Goal: Check status: Check status

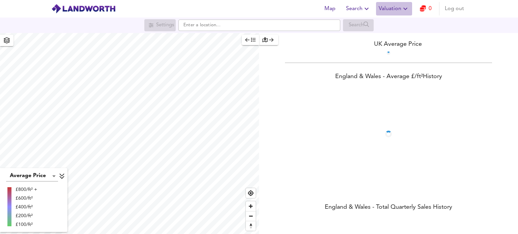
click at [399, 10] on span "Valuation" at bounding box center [394, 8] width 31 height 9
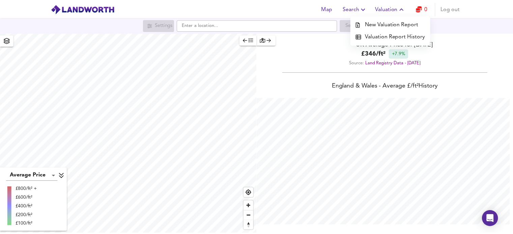
scroll to position [234, 518]
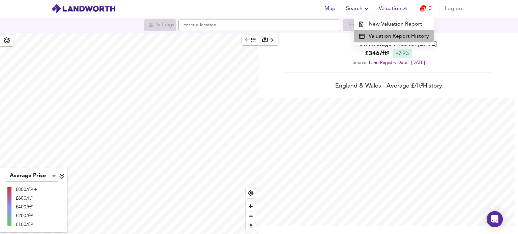
click at [392, 35] on li "Valuation Report History" at bounding box center [394, 36] width 81 height 12
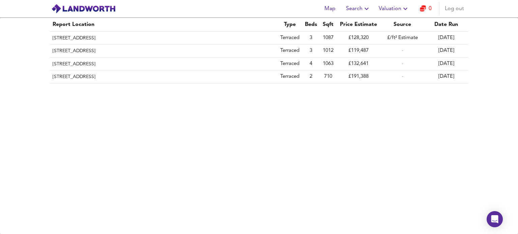
click at [443, 37] on td "[DATE]" at bounding box center [446, 38] width 44 height 13
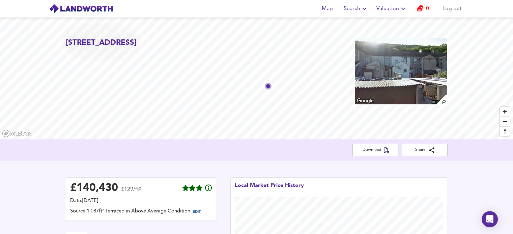
click at [200, 213] on span "EDIT" at bounding box center [197, 212] width 8 height 4
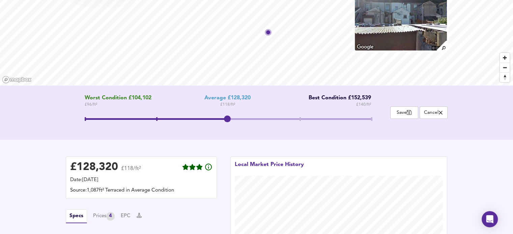
scroll to position [75, 0]
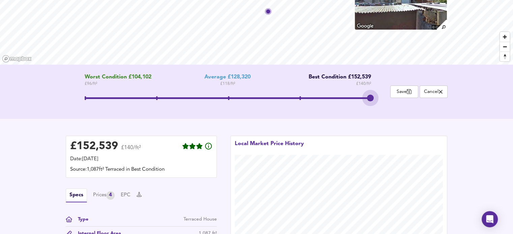
drag, startPoint x: 228, startPoint y: 100, endPoint x: 353, endPoint y: 100, distance: 125.4
click at [353, 100] on span at bounding box center [228, 99] width 286 height 17
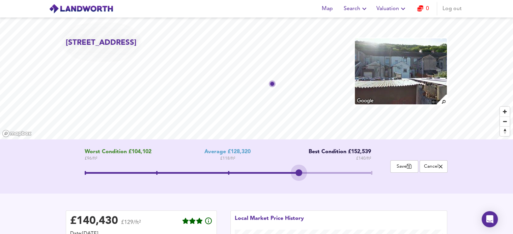
drag, startPoint x: 367, startPoint y: 173, endPoint x: 299, endPoint y: 168, distance: 67.3
click at [299, 170] on span at bounding box center [298, 173] width 7 height 7
drag, startPoint x: 302, startPoint y: 171, endPoint x: 231, endPoint y: 172, distance: 71.8
click at [231, 172] on span at bounding box center [227, 173] width 7 height 7
drag, startPoint x: 231, startPoint y: 172, endPoint x: 300, endPoint y: 172, distance: 69.8
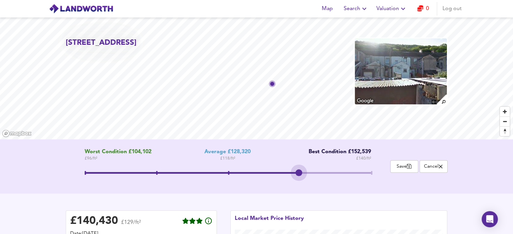
click at [300, 172] on span at bounding box center [298, 173] width 7 height 7
